Goal: Information Seeking & Learning: Understand process/instructions

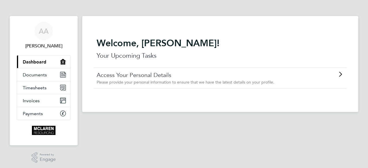
click at [340, 74] on icon at bounding box center [340, 74] width 7 height 5
click at [37, 62] on span "Dashboard" at bounding box center [35, 61] width 24 height 5
click at [40, 46] on span "[PERSON_NAME]" at bounding box center [44, 46] width 54 height 7
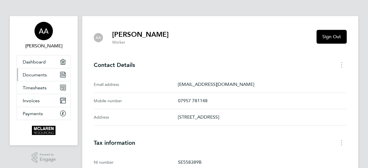
click at [36, 74] on span "Documents" at bounding box center [35, 74] width 24 height 5
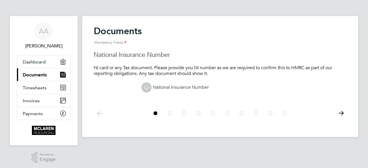
click at [342, 111] on icon at bounding box center [341, 113] width 12 height 13
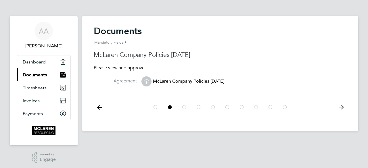
click at [170, 81] on span "McLaren Company Policies Sept 2024" at bounding box center [182, 82] width 83 height 6
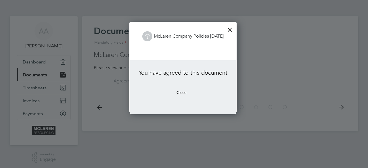
scroll to position [91, 109]
click at [181, 92] on button "Close" at bounding box center [181, 92] width 19 height 9
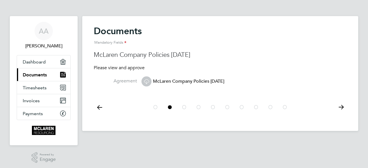
click at [100, 107] on icon at bounding box center [100, 107] width 12 height 13
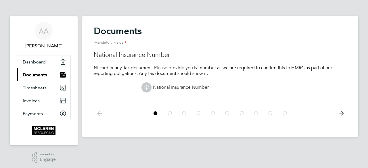
click at [170, 86] on link "National Insurance Number" at bounding box center [174, 88] width 67 height 6
click at [341, 113] on icon at bounding box center [341, 113] width 12 height 13
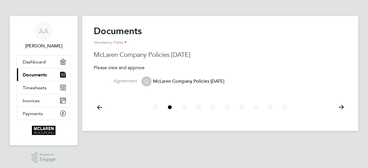
click at [341, 113] on icon at bounding box center [341, 107] width 12 height 13
click at [166, 83] on span "Modern Slavery" at bounding box center [163, 82] width 45 height 6
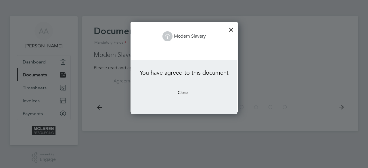
scroll to position [91, 107]
click at [181, 93] on button "Close" at bounding box center [182, 92] width 19 height 9
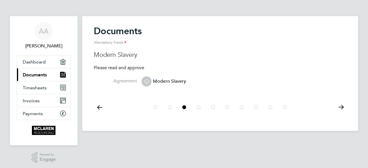
click at [341, 106] on icon at bounding box center [341, 107] width 12 height 13
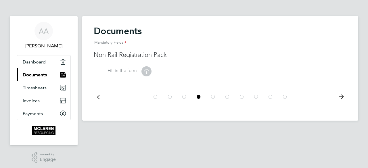
click at [149, 69] on icon at bounding box center [146, 71] width 7 height 7
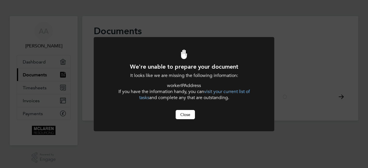
click at [188, 116] on button "Close" at bounding box center [185, 114] width 19 height 9
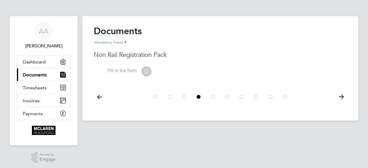
click at [342, 96] on icon at bounding box center [341, 97] width 12 height 13
click at [147, 69] on icon at bounding box center [146, 71] width 7 height 7
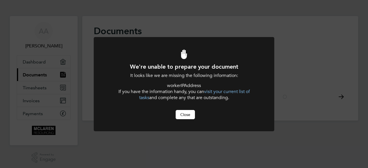
click at [187, 114] on button "Close" at bounding box center [185, 114] width 19 height 9
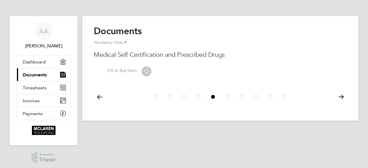
click at [342, 96] on icon at bounding box center [341, 97] width 12 height 13
click at [166, 70] on link "Proof of Address" at bounding box center [163, 71] width 45 height 6
click at [341, 97] on icon at bounding box center [341, 97] width 12 height 13
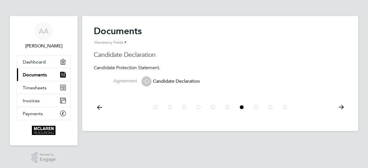
click at [168, 81] on span "Candidate Declaration" at bounding box center [170, 82] width 58 height 6
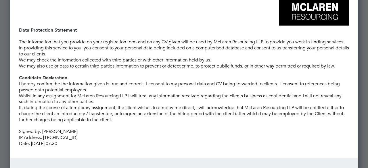
scroll to position [53, 0]
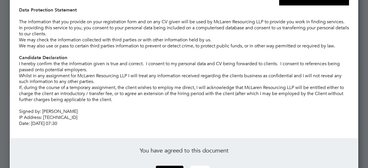
click at [201, 166] on button "Close" at bounding box center [199, 170] width 19 height 9
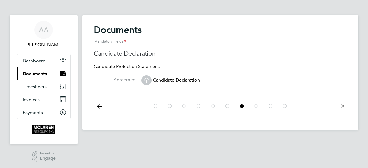
scroll to position [0, 0]
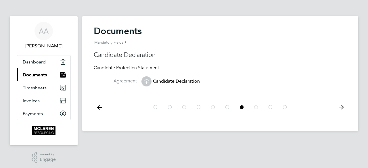
click at [342, 106] on icon at bounding box center [341, 107] width 12 height 13
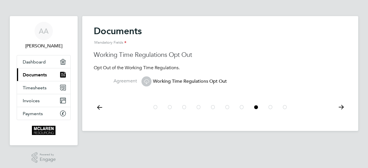
click at [339, 106] on icon at bounding box center [341, 107] width 12 height 13
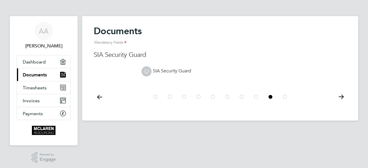
click at [183, 72] on link "SIA Security Guard" at bounding box center [166, 71] width 50 height 6
click at [341, 96] on icon at bounding box center [341, 97] width 12 height 13
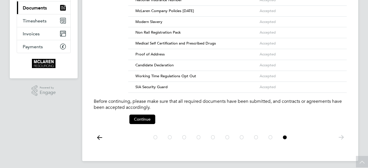
scroll to position [68, 0]
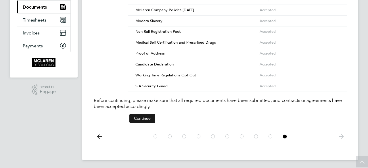
click at [144, 117] on button "Continue" at bounding box center [142, 118] width 26 height 9
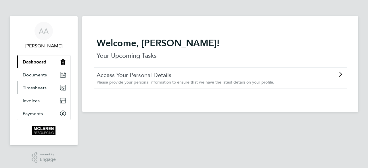
click at [37, 89] on span "Timesheets" at bounding box center [35, 87] width 24 height 5
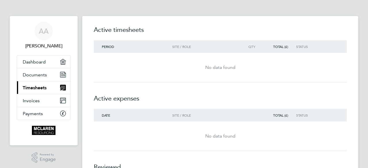
click at [109, 60] on div "No data found" at bounding box center [220, 67] width 253 height 21
click at [107, 114] on div "Date" at bounding box center [133, 115] width 79 height 4
click at [125, 77] on div "No data found" at bounding box center [220, 67] width 253 height 21
click at [114, 61] on div "No data found" at bounding box center [220, 67] width 253 height 21
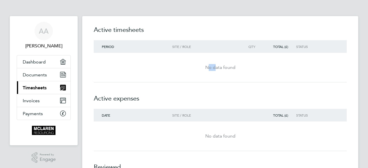
click at [114, 61] on div "No data found" at bounding box center [220, 67] width 253 height 21
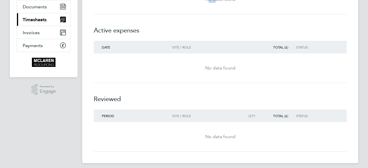
scroll to position [72, 0]
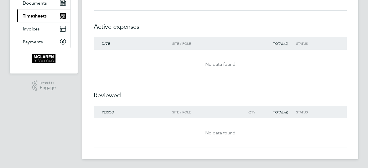
click at [108, 110] on span "Period" at bounding box center [108, 112] width 12 height 5
click at [37, 28] on span "Invoices" at bounding box center [31, 28] width 17 height 5
